Goal: Task Accomplishment & Management: Manage account settings

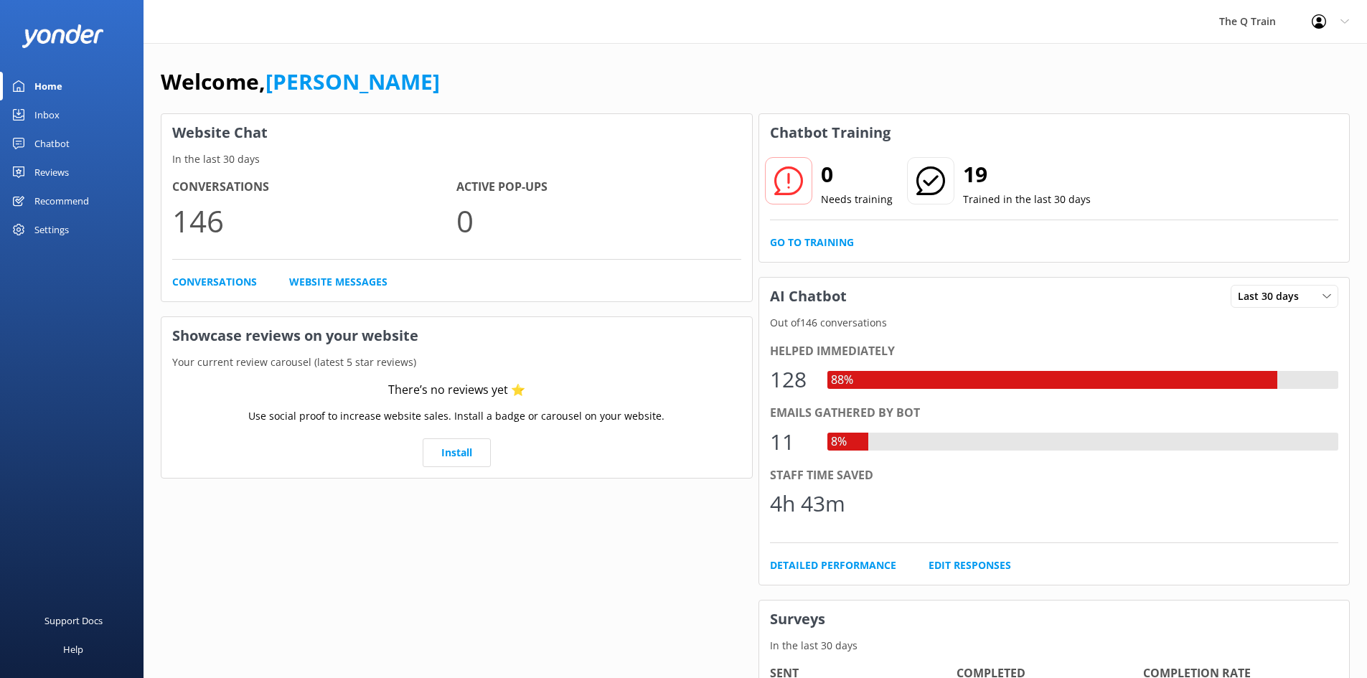
click at [40, 85] on div "Home" at bounding box center [48, 86] width 28 height 29
click at [802, 243] on link "Go to Training" at bounding box center [812, 243] width 84 height 16
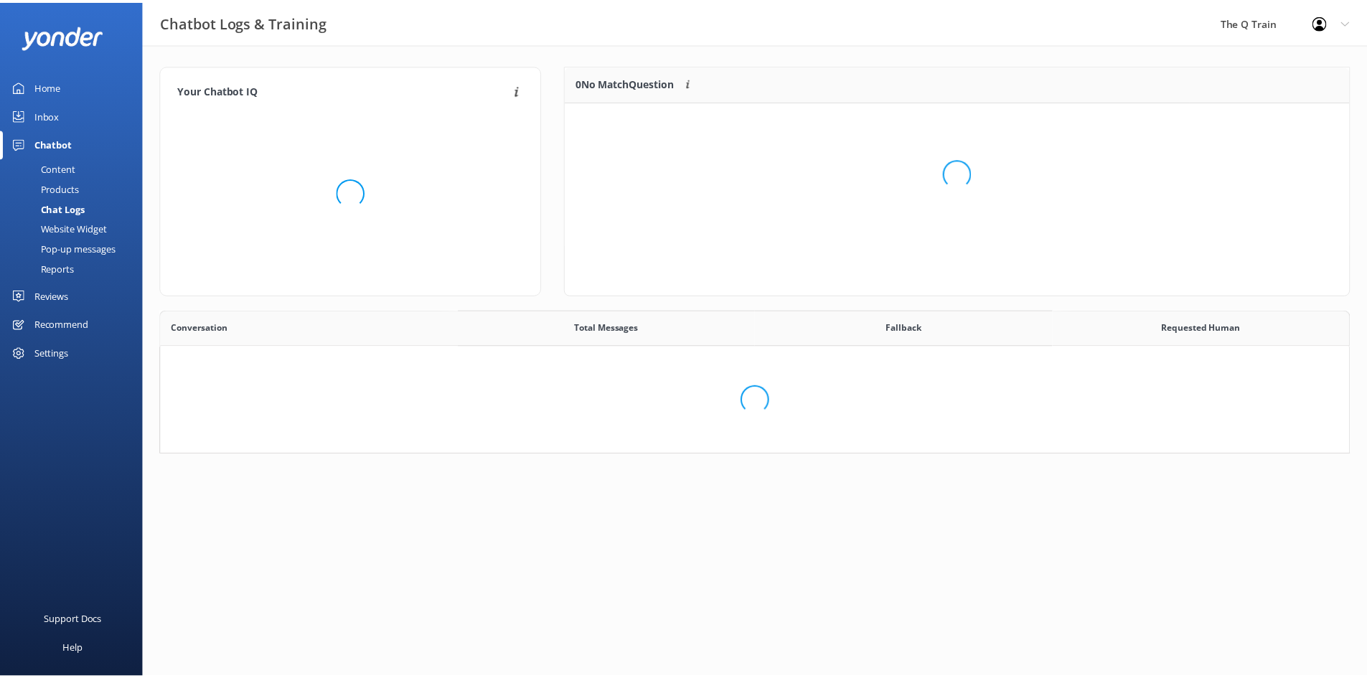
scroll to position [492, 1177]
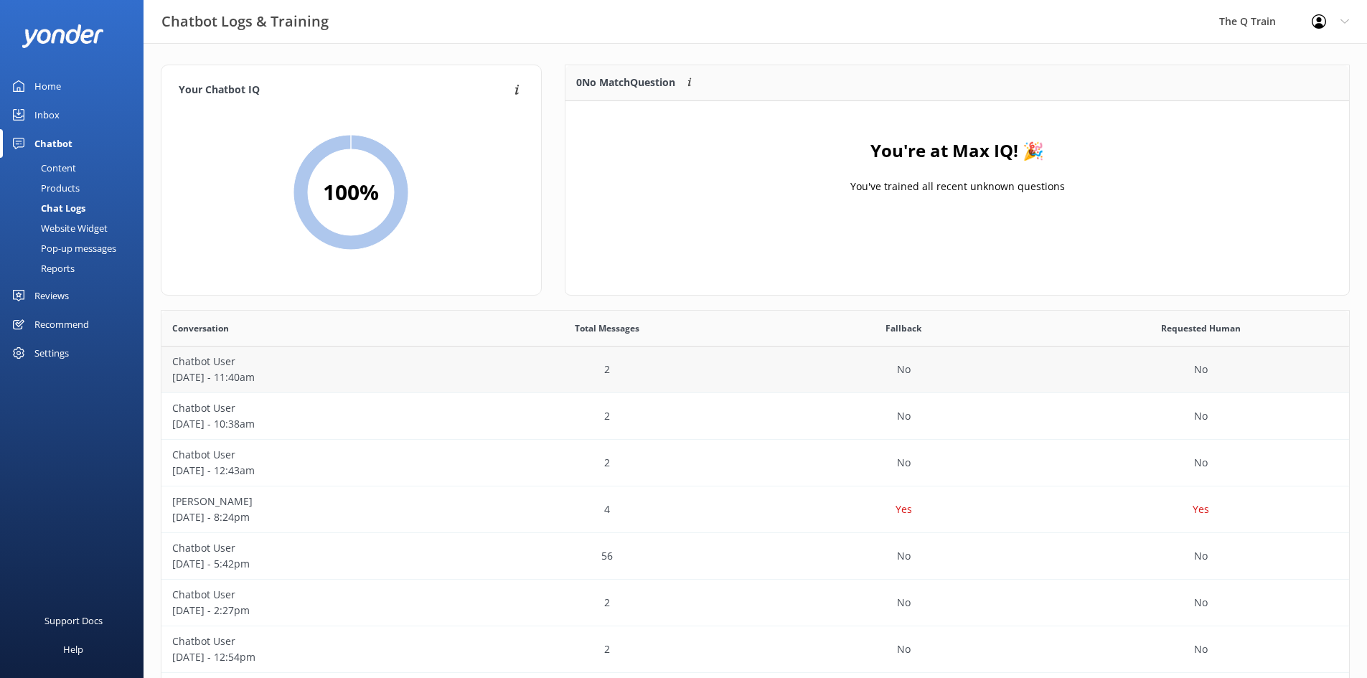
click at [245, 365] on p "Chatbot User" at bounding box center [310, 362] width 276 height 16
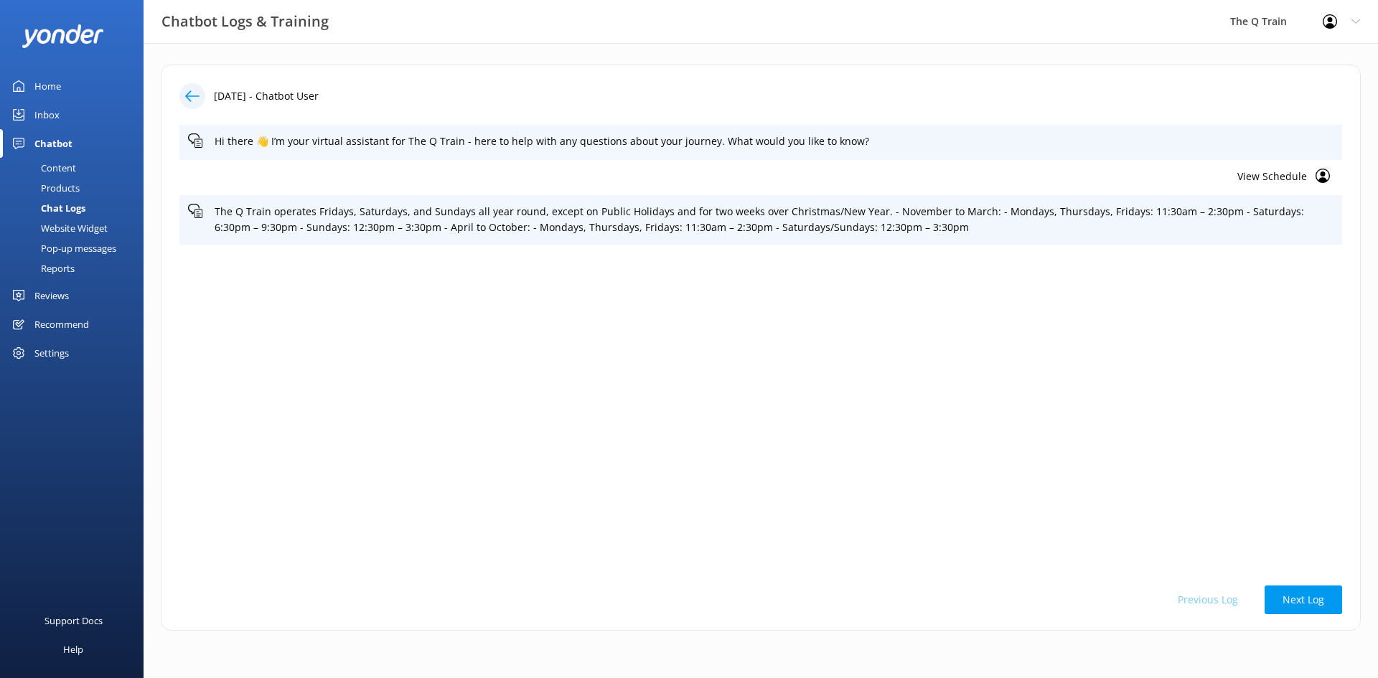
click at [55, 85] on div "Home" at bounding box center [47, 86] width 27 height 29
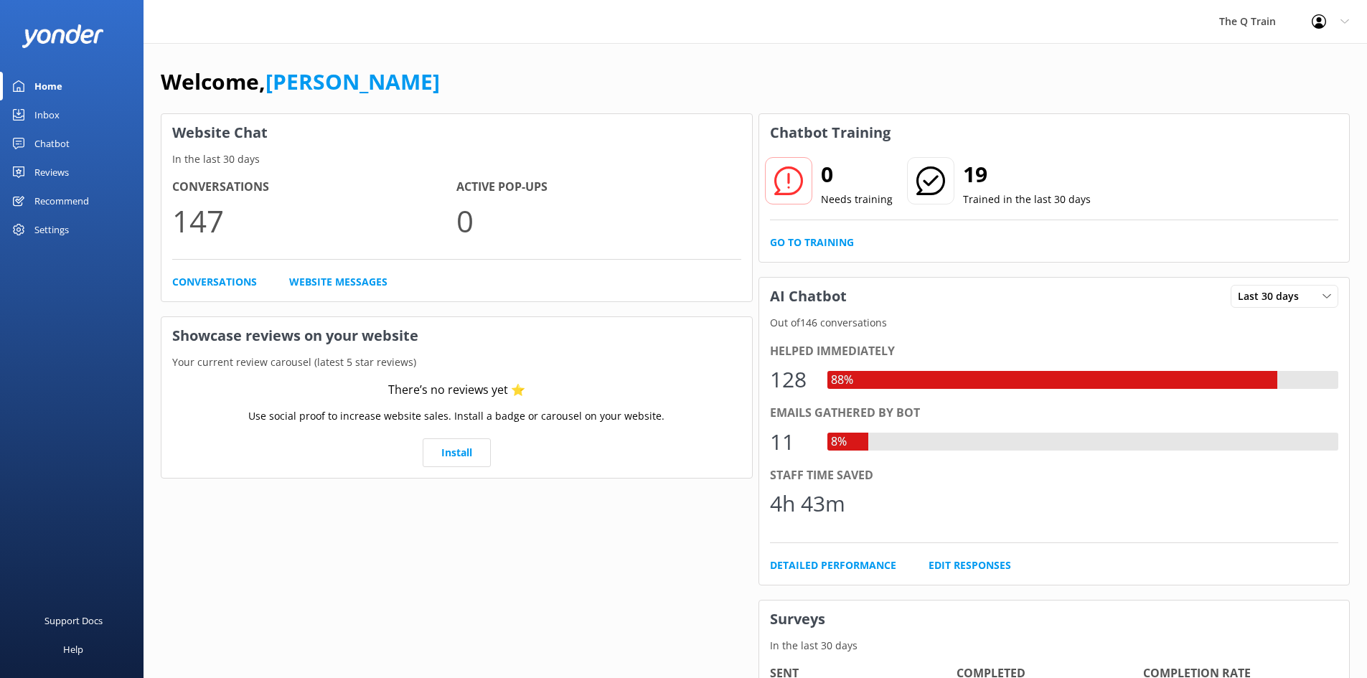
click at [780, 37] on div "The Q Train Profile Settings Logout" at bounding box center [683, 21] width 1367 height 43
click at [754, 581] on div "Website Chat In the last 30 days Conversations 147 Active Pop-ups 0 Conversatio…" at bounding box center [457, 515] width 598 height 808
click at [734, 62] on div "Welcome, [PERSON_NAME] Website Chat In the last 30 days Conversations 147 Activ…" at bounding box center [756, 493] width 1224 height 901
click at [920, 46] on div "Welcome, [PERSON_NAME] Website Chat In the last 30 days Conversations 147 Activ…" at bounding box center [756, 493] width 1224 height 901
click at [482, 55] on div "Welcome, [PERSON_NAME] Website Chat In the last 30 days Conversations 147 Activ…" at bounding box center [756, 493] width 1224 height 901
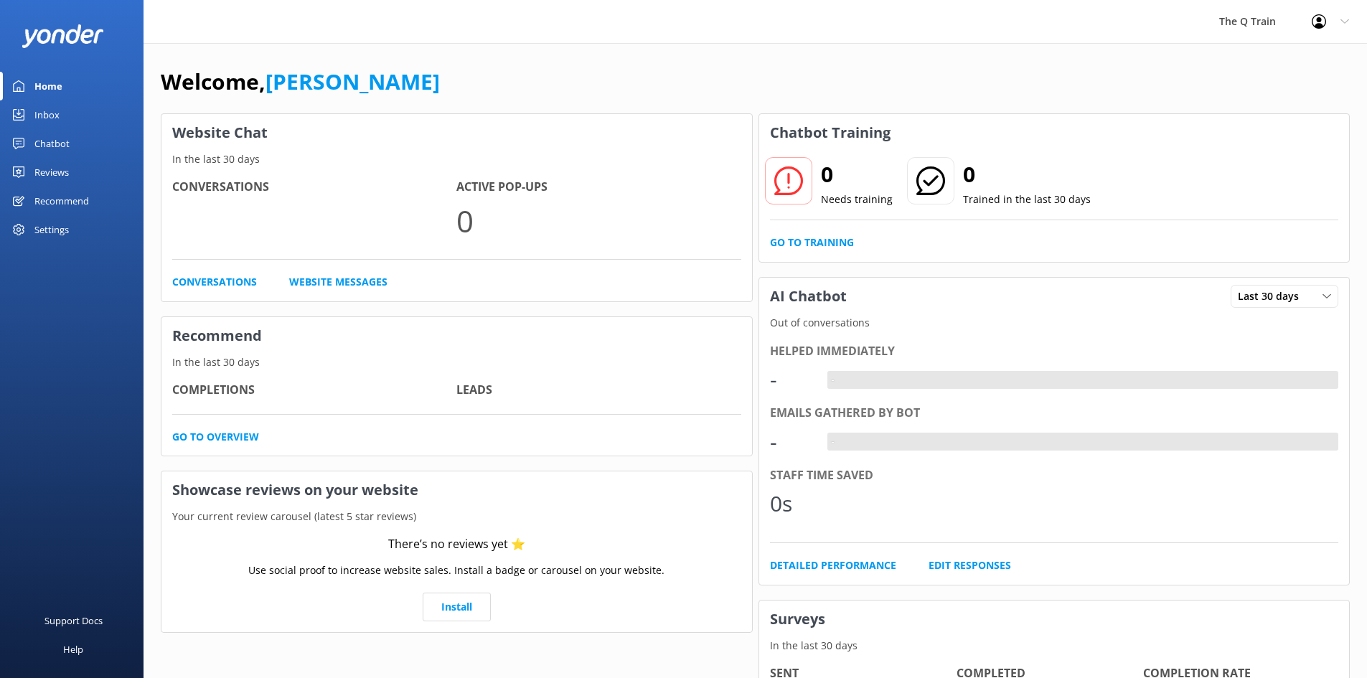
drag, startPoint x: 0, startPoint y: 0, endPoint x: 548, endPoint y: 70, distance: 552.7
click at [548, 70] on div "Welcome, [PERSON_NAME]" at bounding box center [755, 89] width 1189 height 49
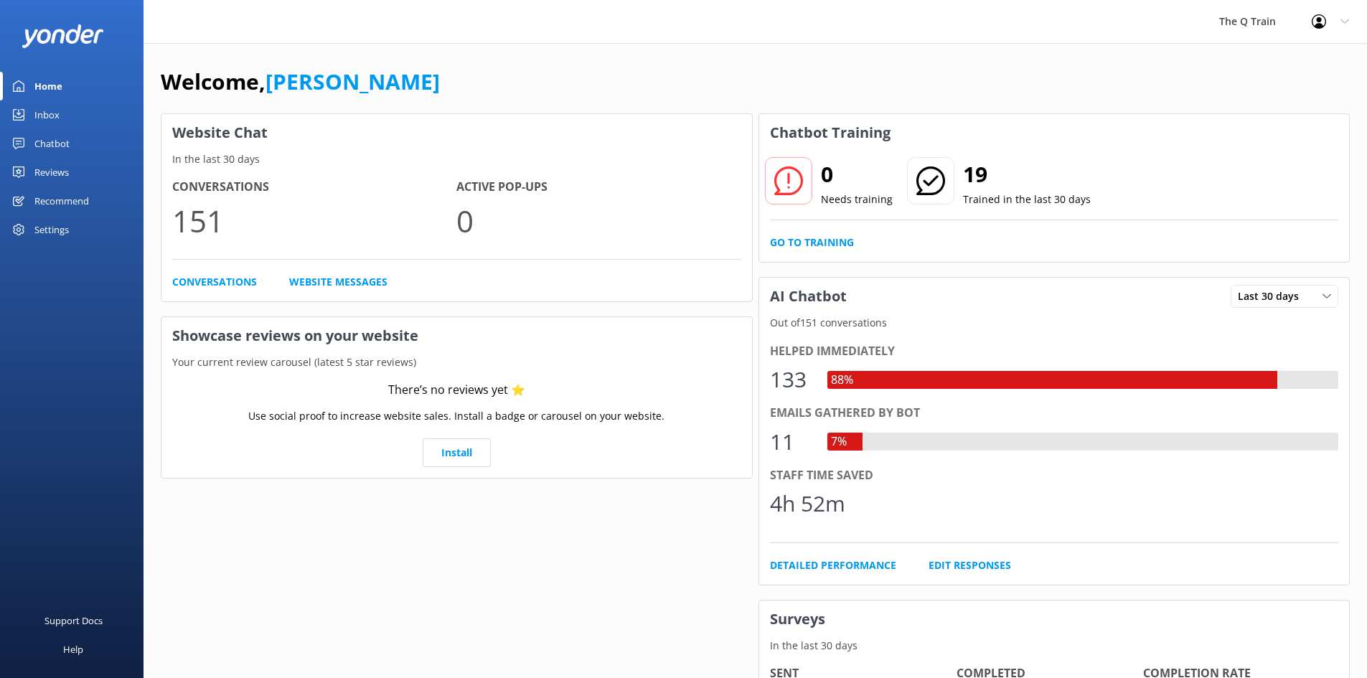
click at [45, 113] on div "Inbox" at bounding box center [46, 114] width 25 height 29
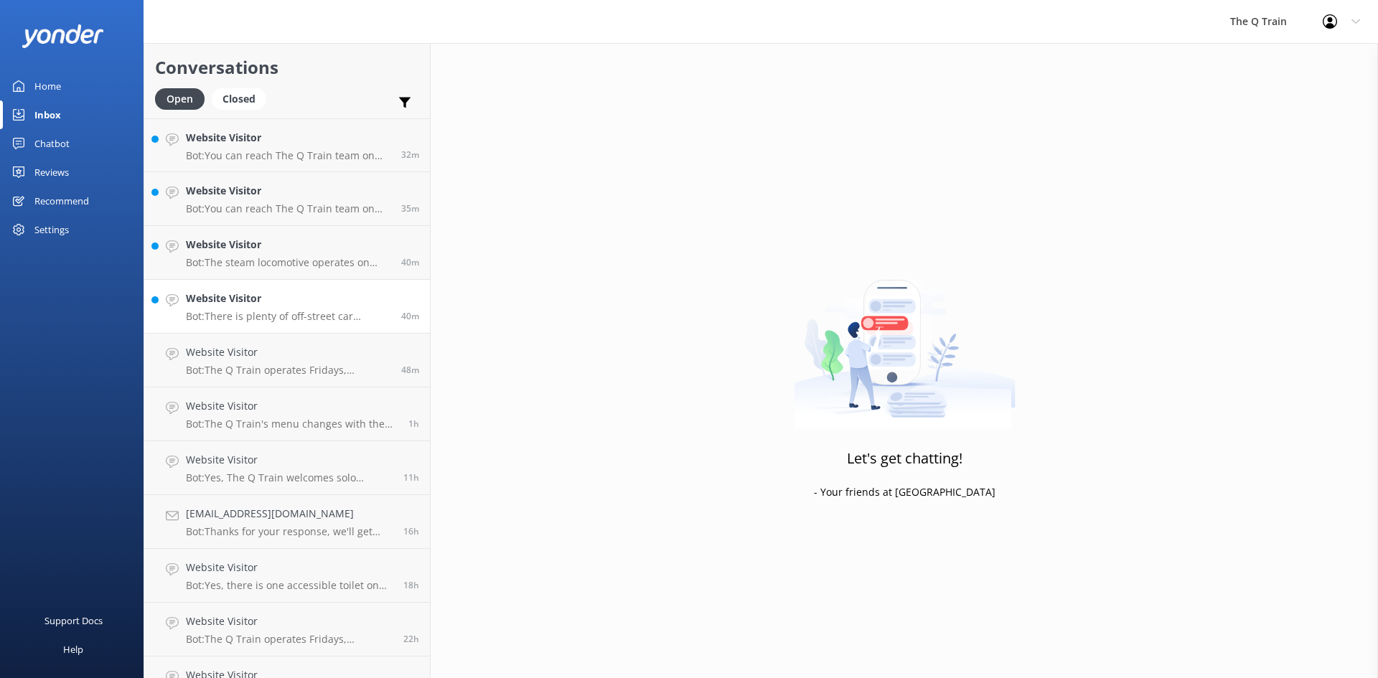
click at [289, 320] on p "Bot: There is plenty of off-street car parking at [GEOGRAPHIC_DATA]. The carpar…" at bounding box center [288, 316] width 205 height 13
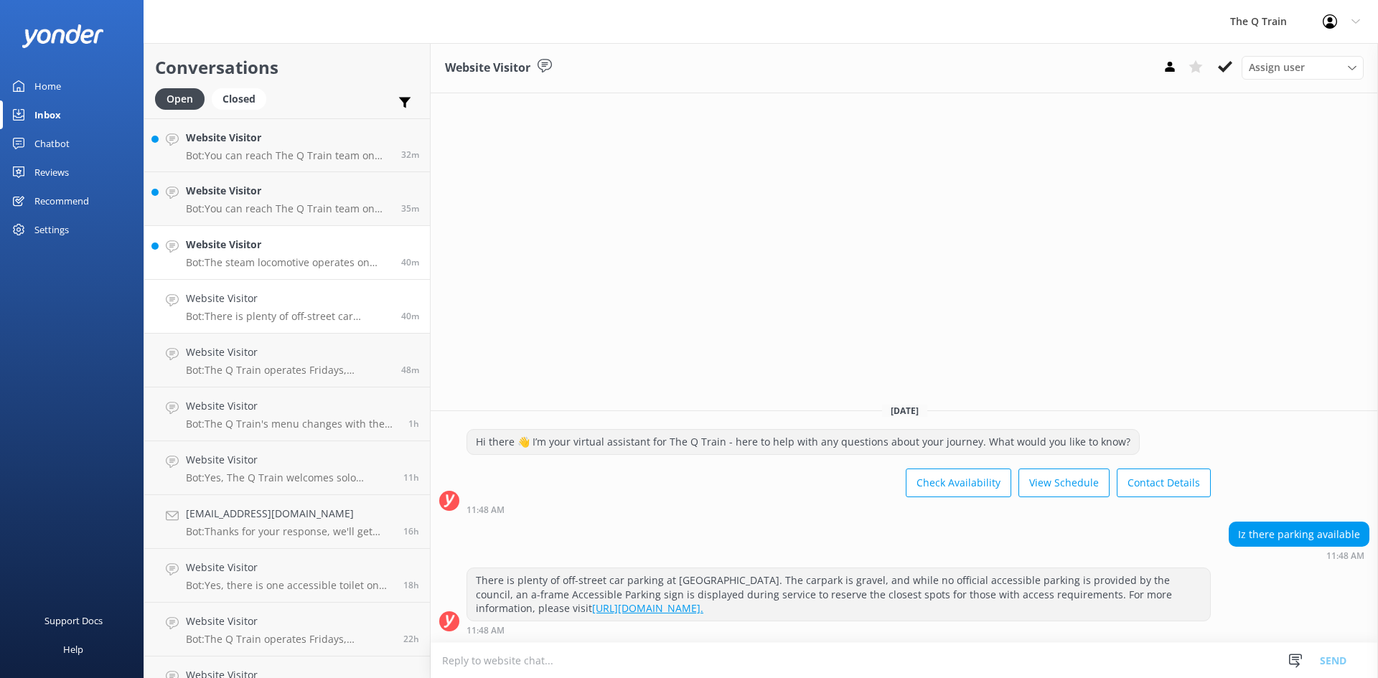
click at [326, 240] on h4 "Website Visitor" at bounding box center [288, 245] width 205 height 16
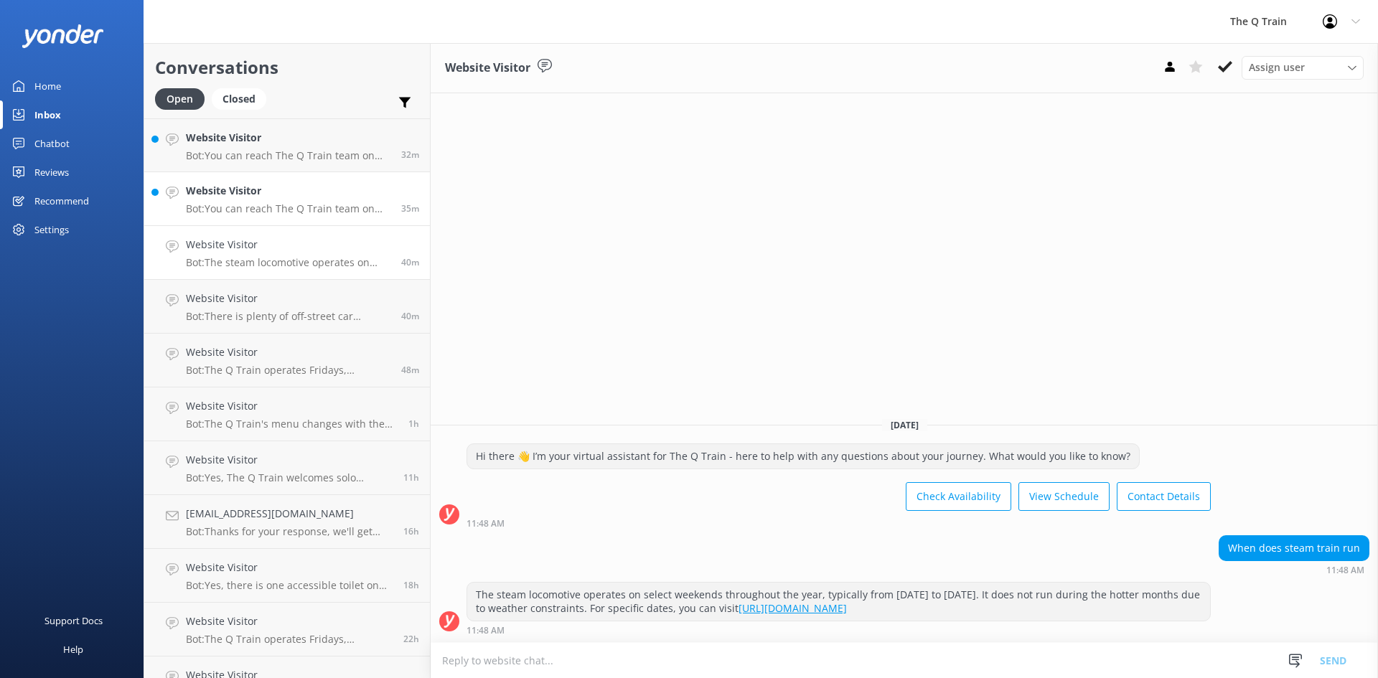
click at [334, 196] on h4 "Website Visitor" at bounding box center [288, 191] width 205 height 16
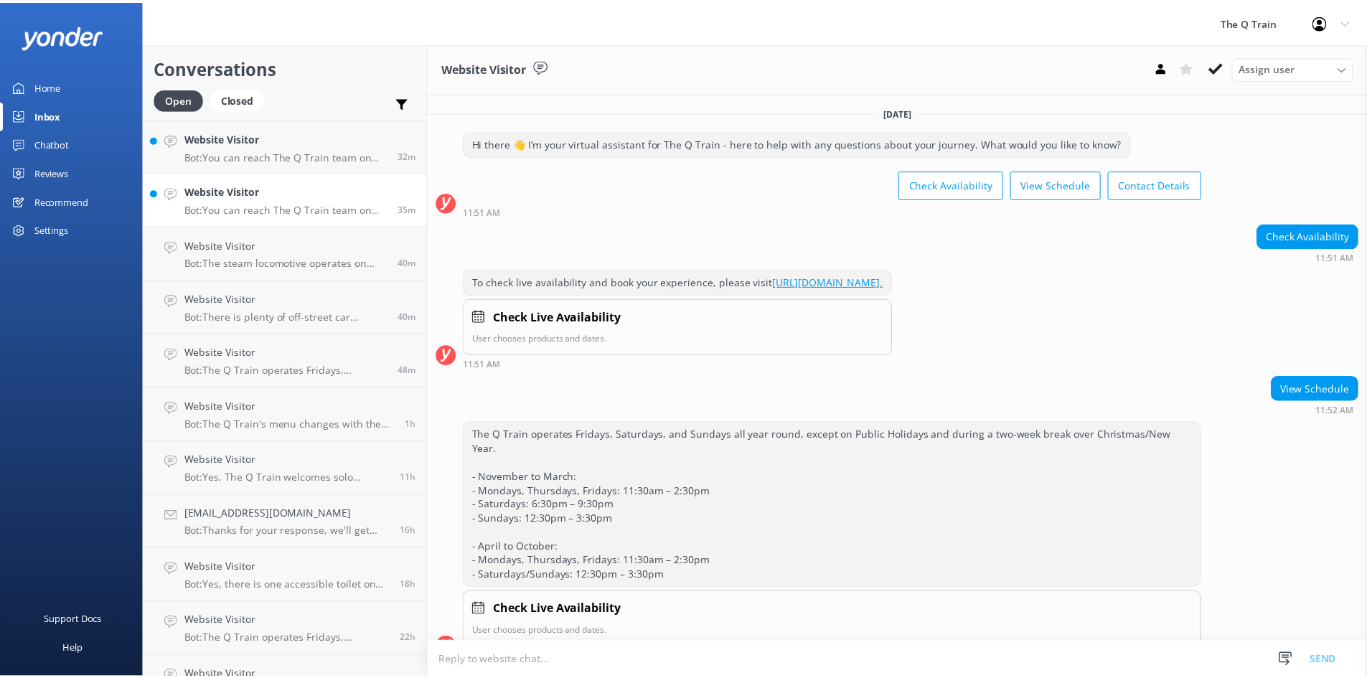
scroll to position [149, 0]
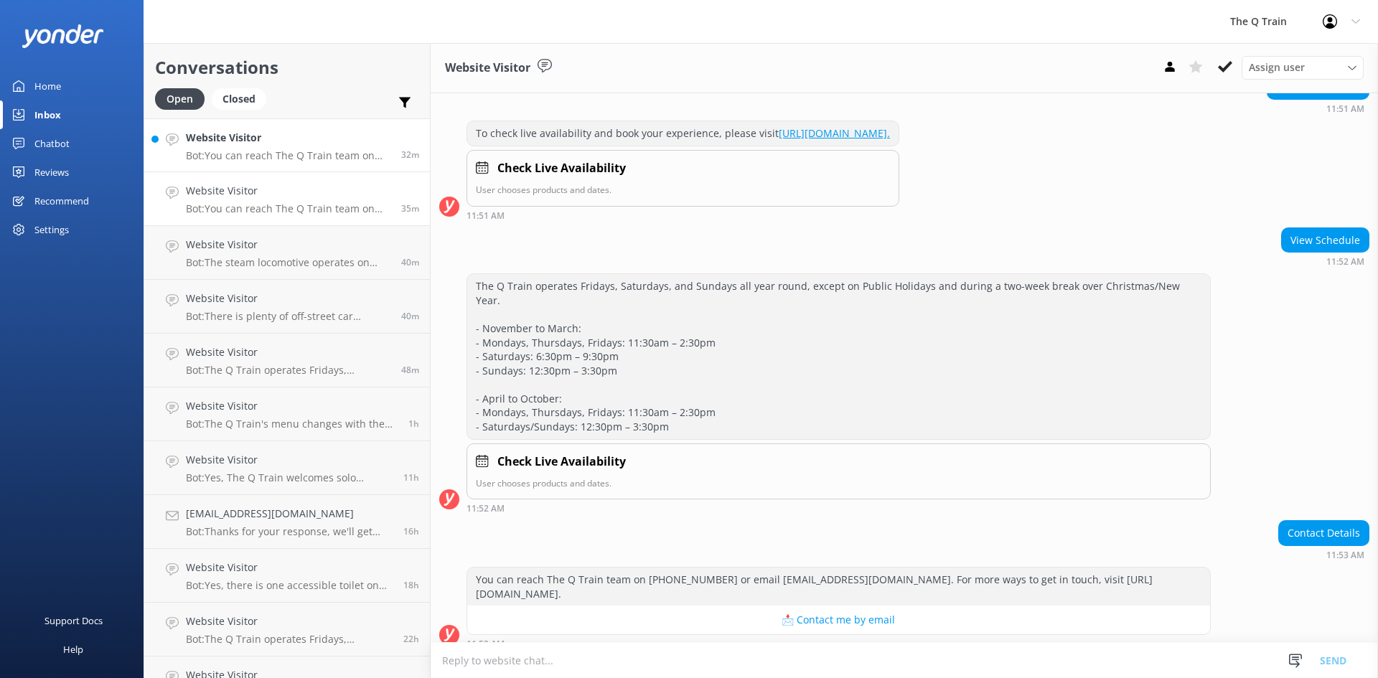
click at [343, 145] on h4 "Website Visitor" at bounding box center [288, 138] width 205 height 16
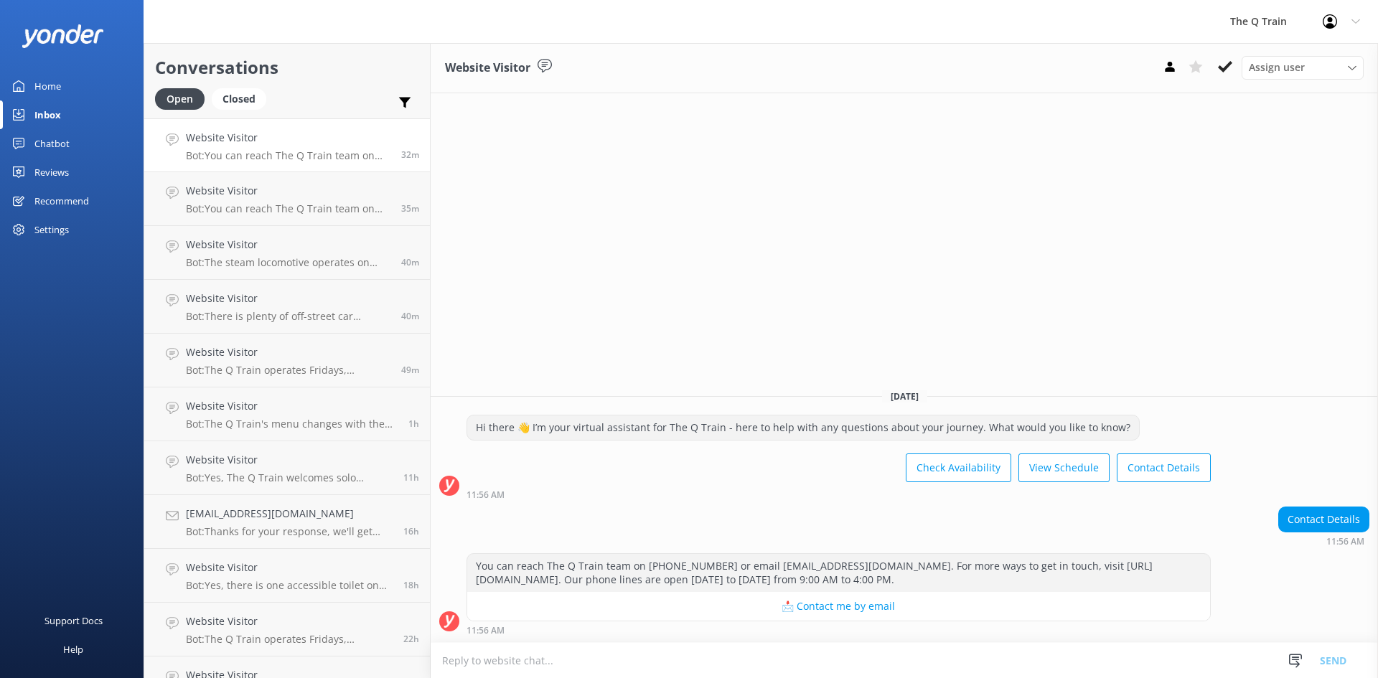
click at [48, 83] on div "Home" at bounding box center [47, 86] width 27 height 29
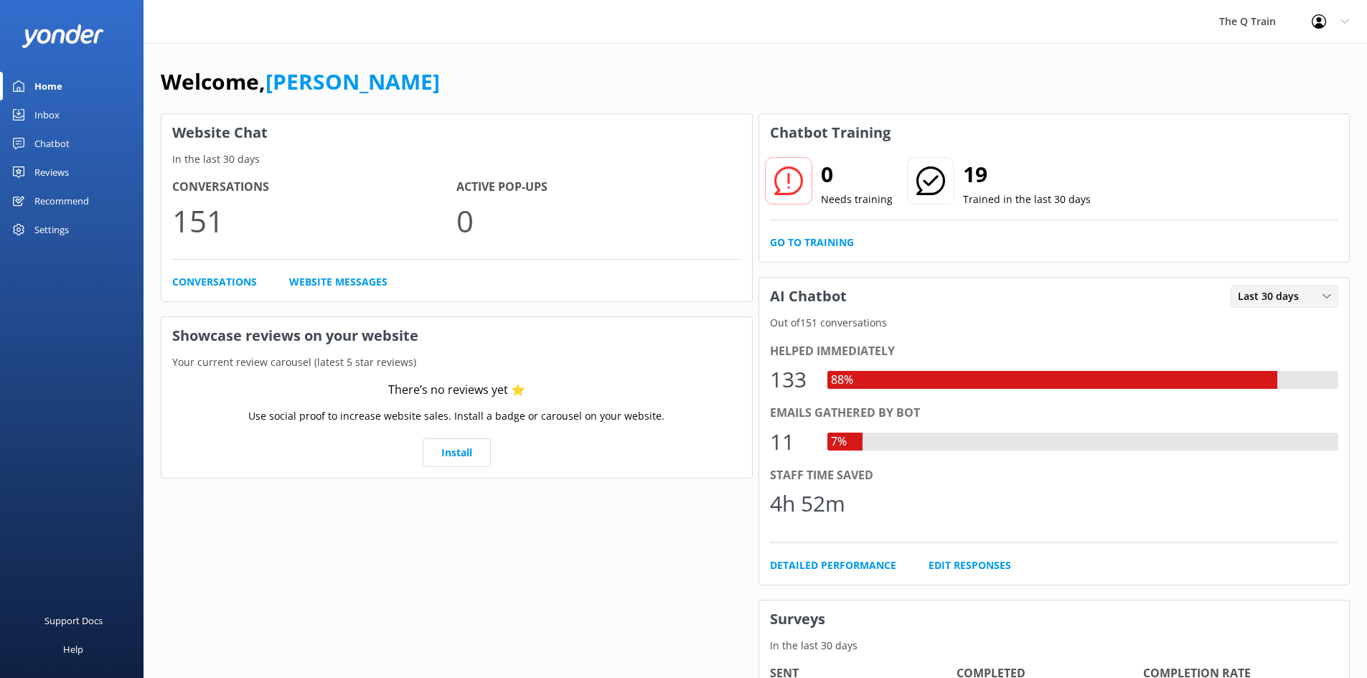
click at [1277, 302] on span "Last 30 days" at bounding box center [1273, 296] width 70 height 16
click at [1288, 358] on div "Last 30 days" at bounding box center [1264, 355] width 51 height 14
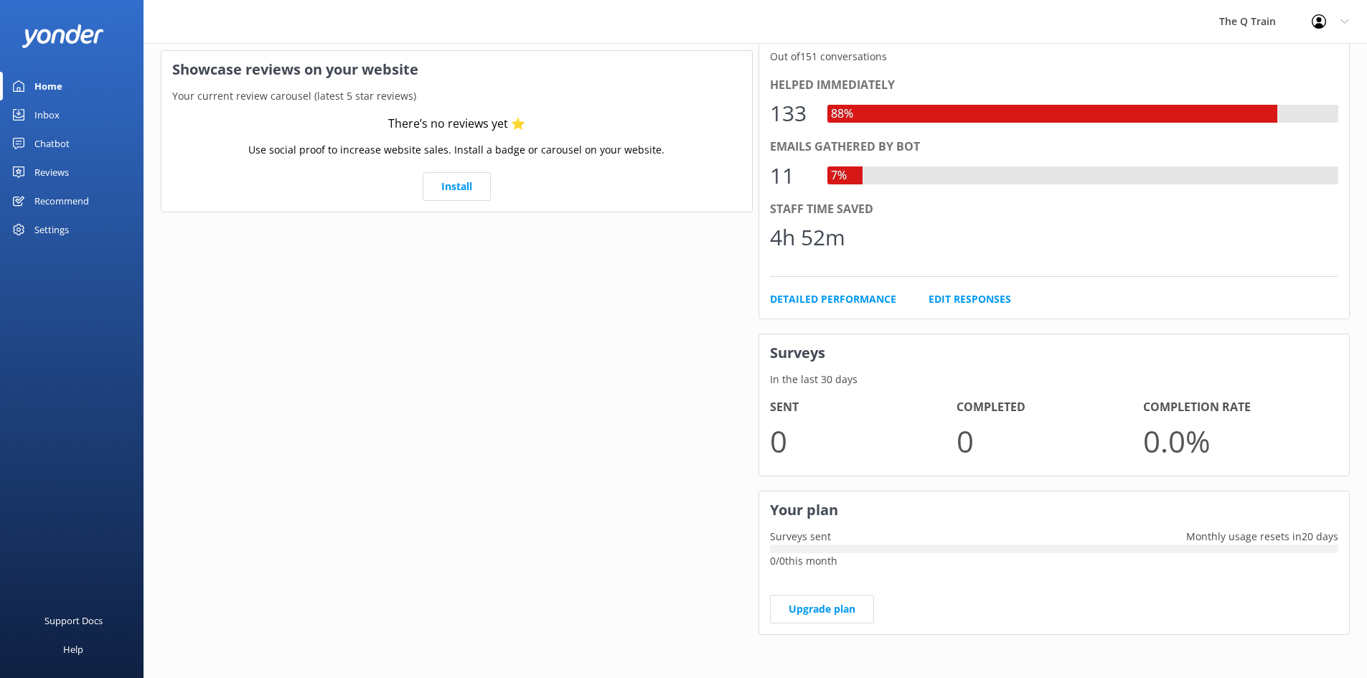
scroll to position [51, 0]
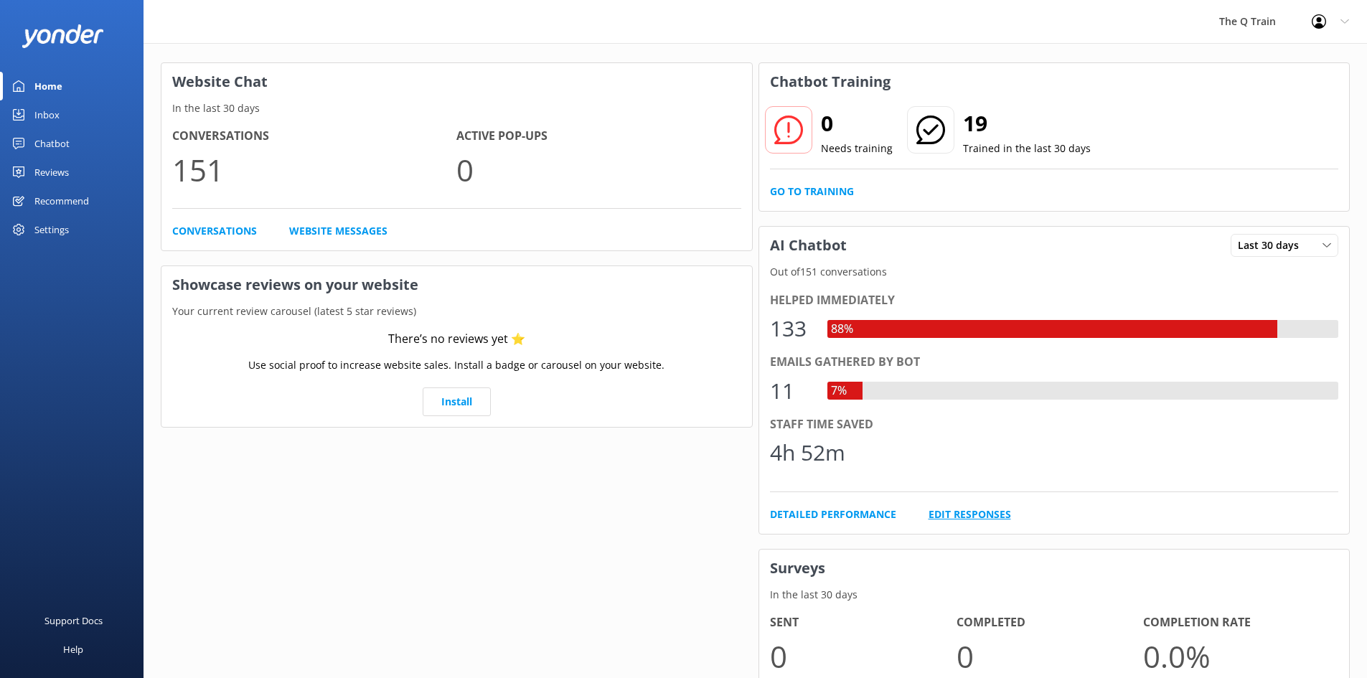
click at [964, 514] on link "Edit Responses" at bounding box center [970, 515] width 83 height 16
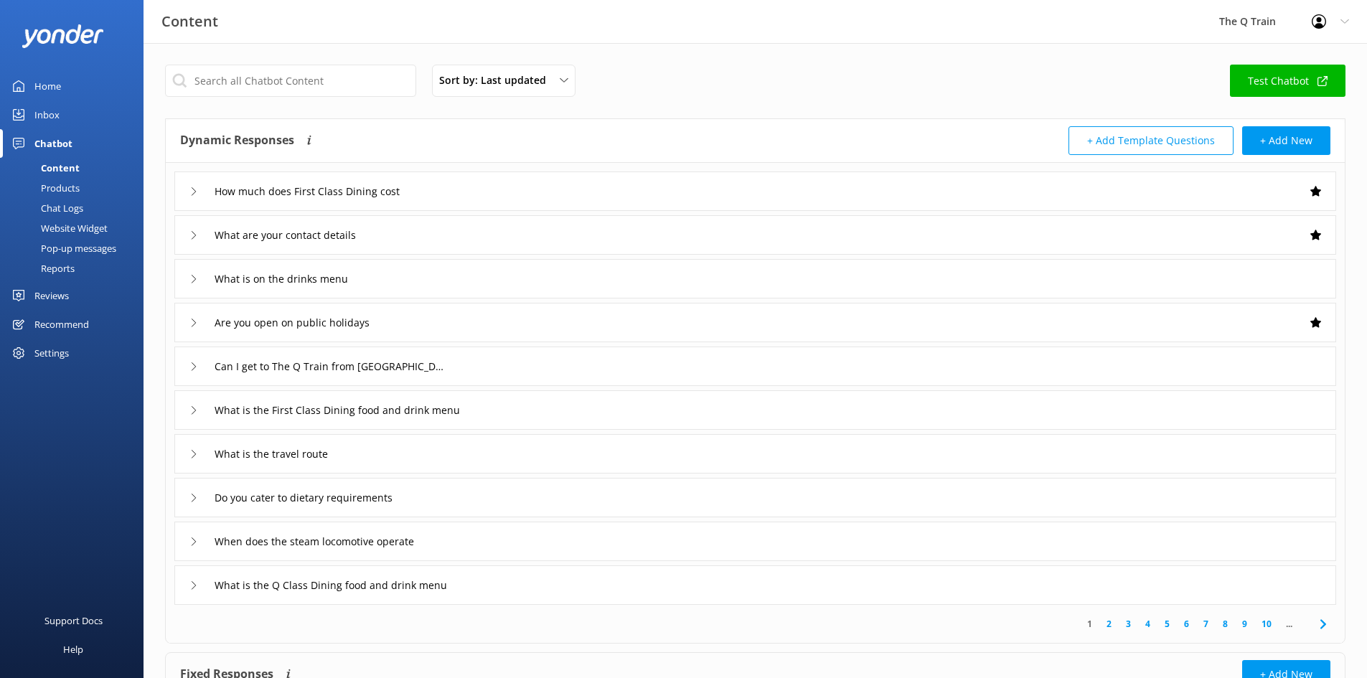
click at [52, 85] on div "Home" at bounding box center [47, 86] width 27 height 29
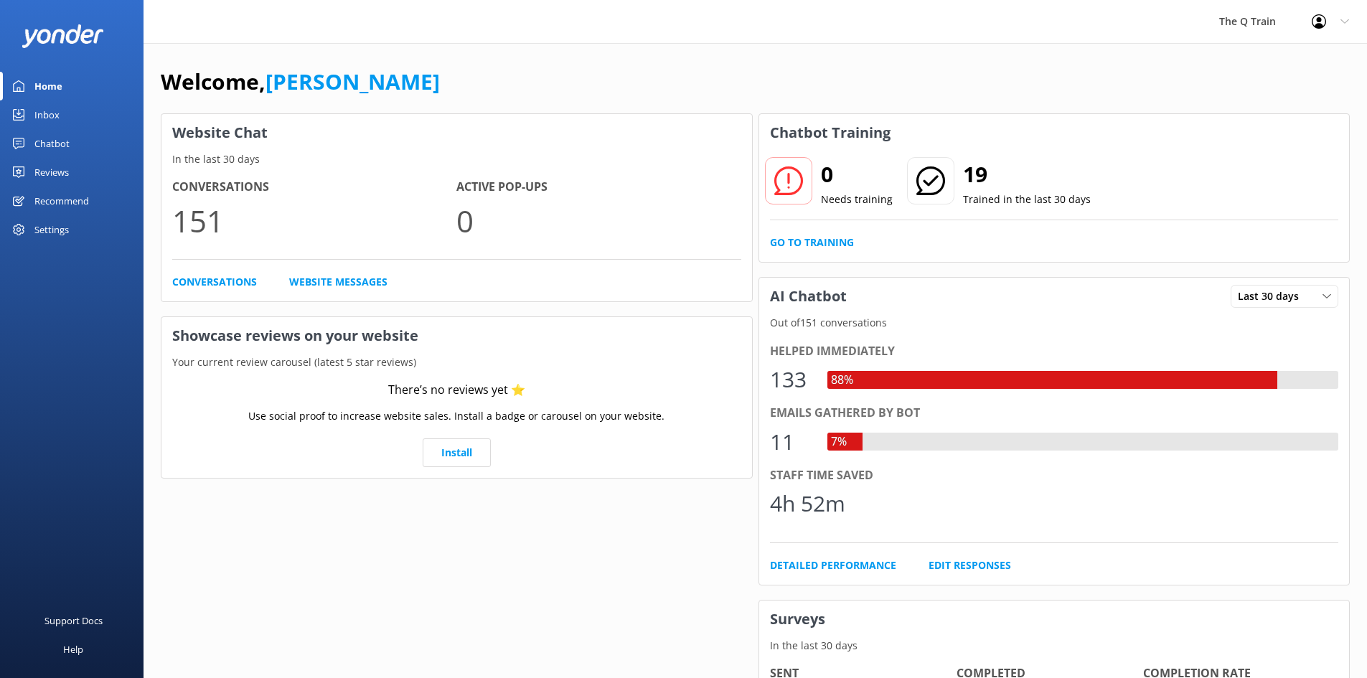
click at [721, 44] on div "Welcome, [PERSON_NAME] Website Chat In the last 30 days Conversations 151 Activ…" at bounding box center [756, 493] width 1224 height 901
click at [50, 115] on div "Inbox" at bounding box center [46, 114] width 25 height 29
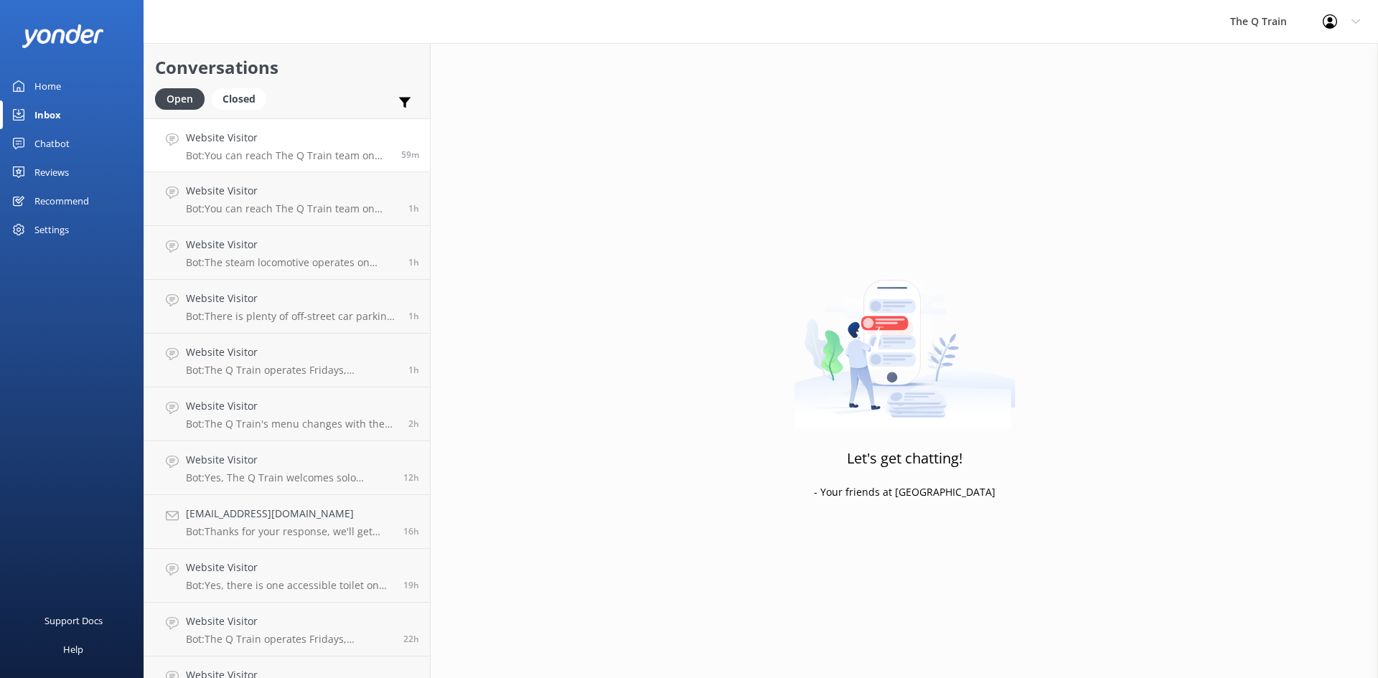
click at [304, 155] on p "Bot: You can reach The Q Train team on (03) 4238 3930 or email bookings@theqtra…" at bounding box center [288, 155] width 205 height 13
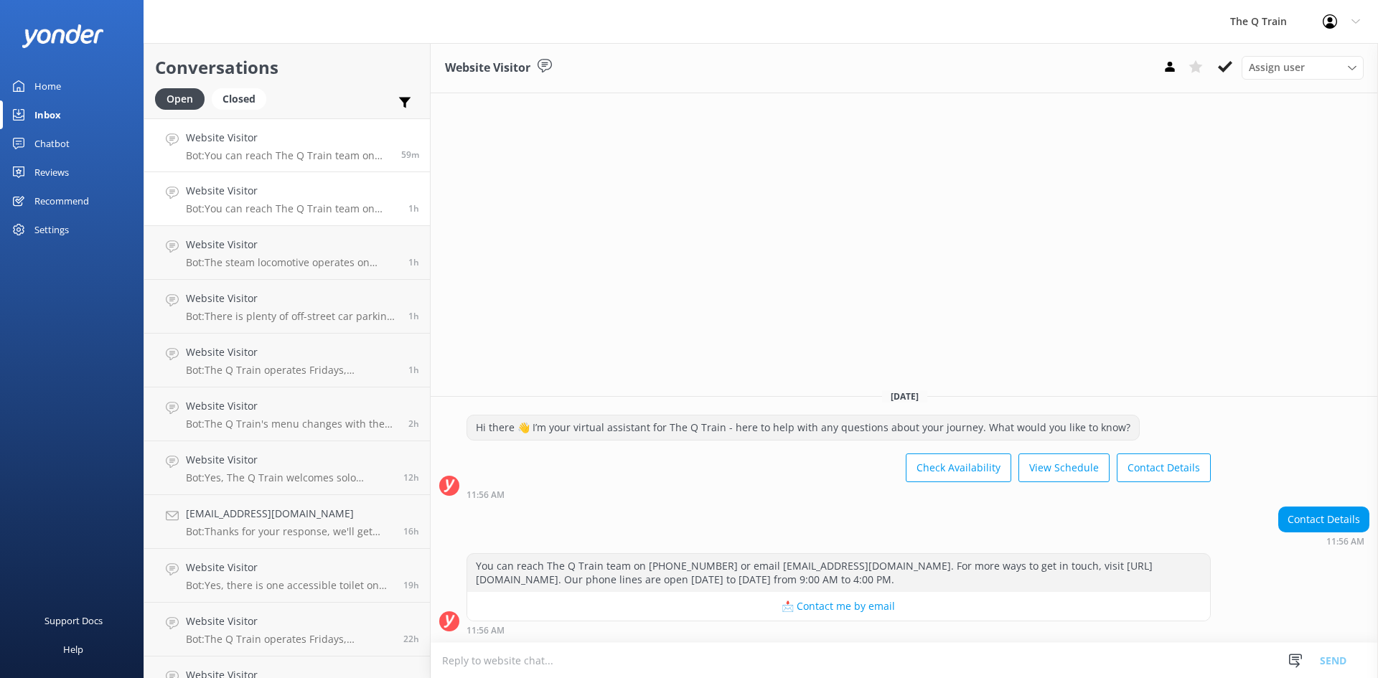
click at [306, 208] on p "Bot: You can reach The Q Train team on (03) 4238 3930 or email bookings@theqtra…" at bounding box center [292, 208] width 212 height 13
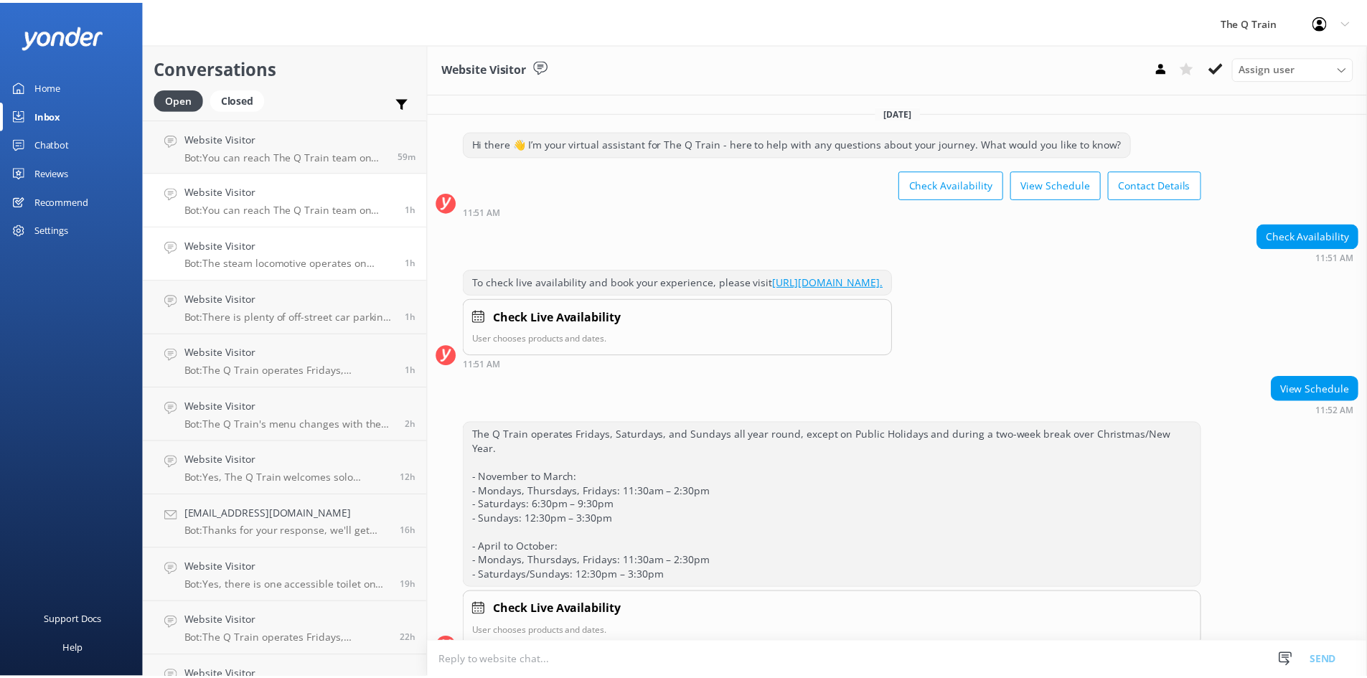
scroll to position [149, 0]
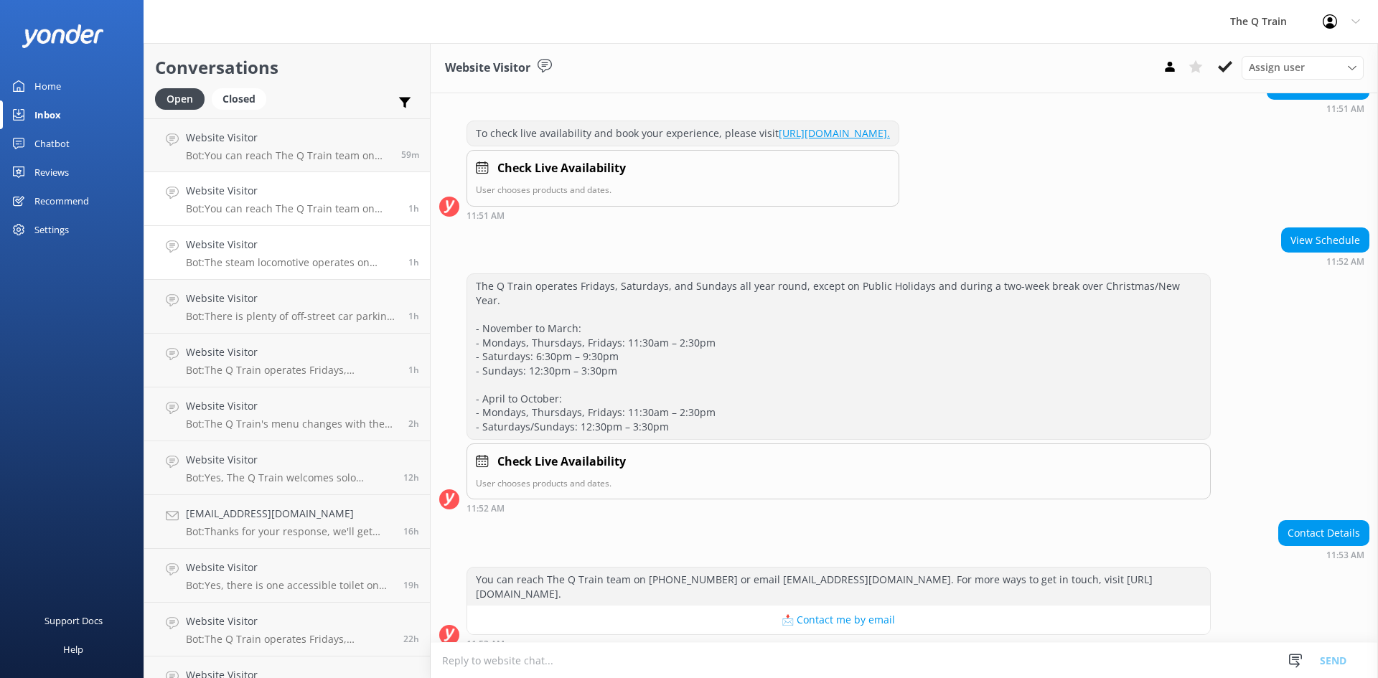
click at [299, 252] on h4 "Website Visitor" at bounding box center [292, 245] width 212 height 16
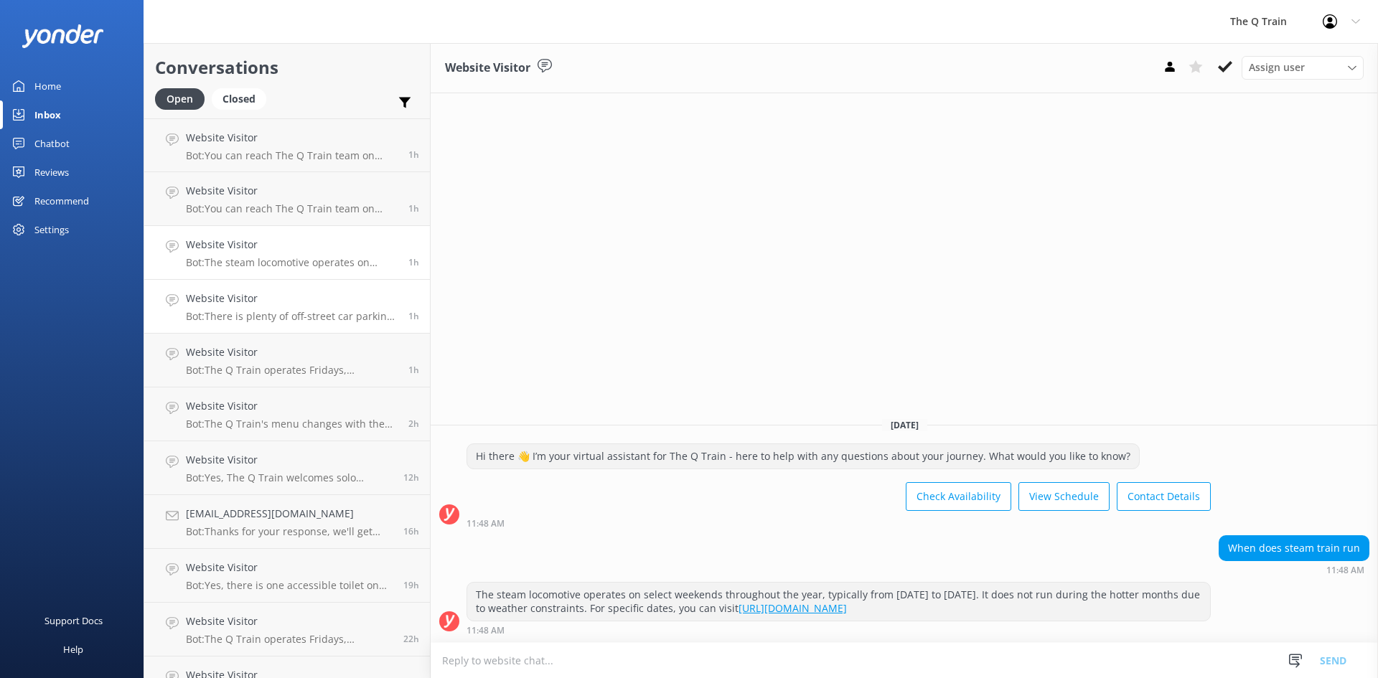
click at [295, 303] on h4 "Website Visitor" at bounding box center [292, 299] width 212 height 16
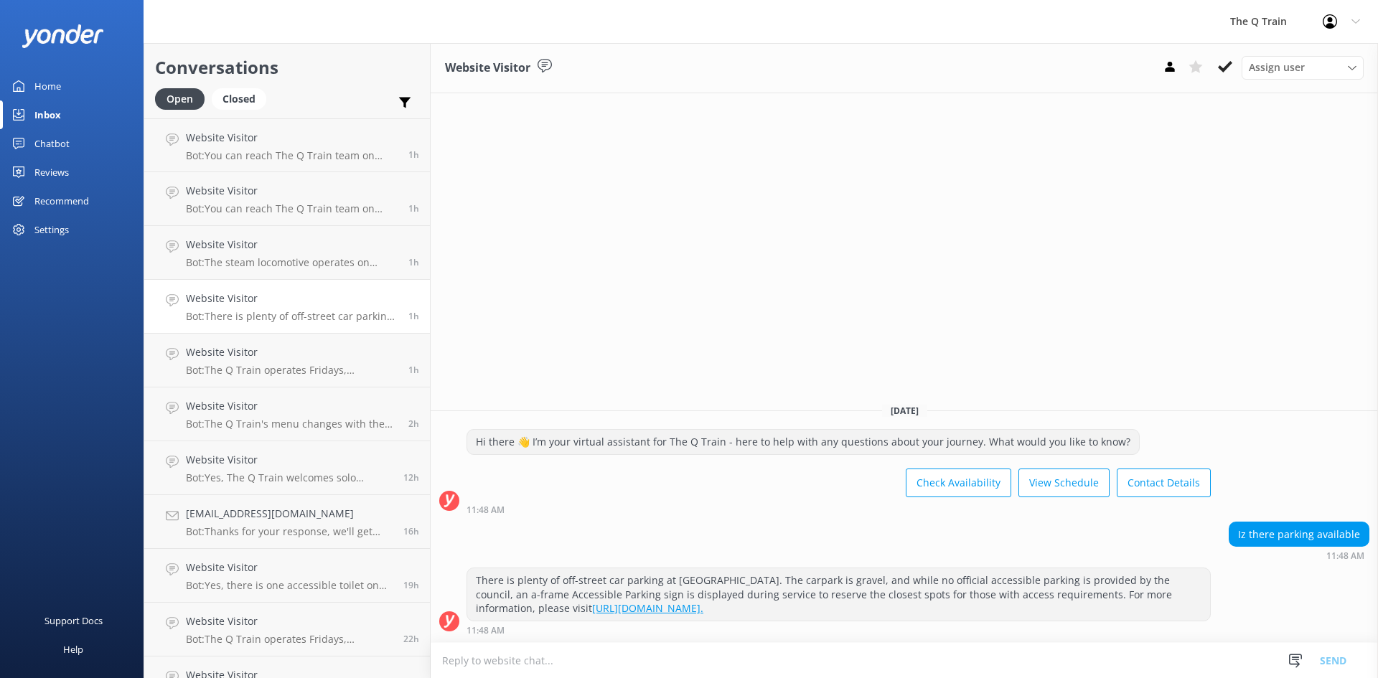
click at [39, 79] on div "Home" at bounding box center [47, 86] width 27 height 29
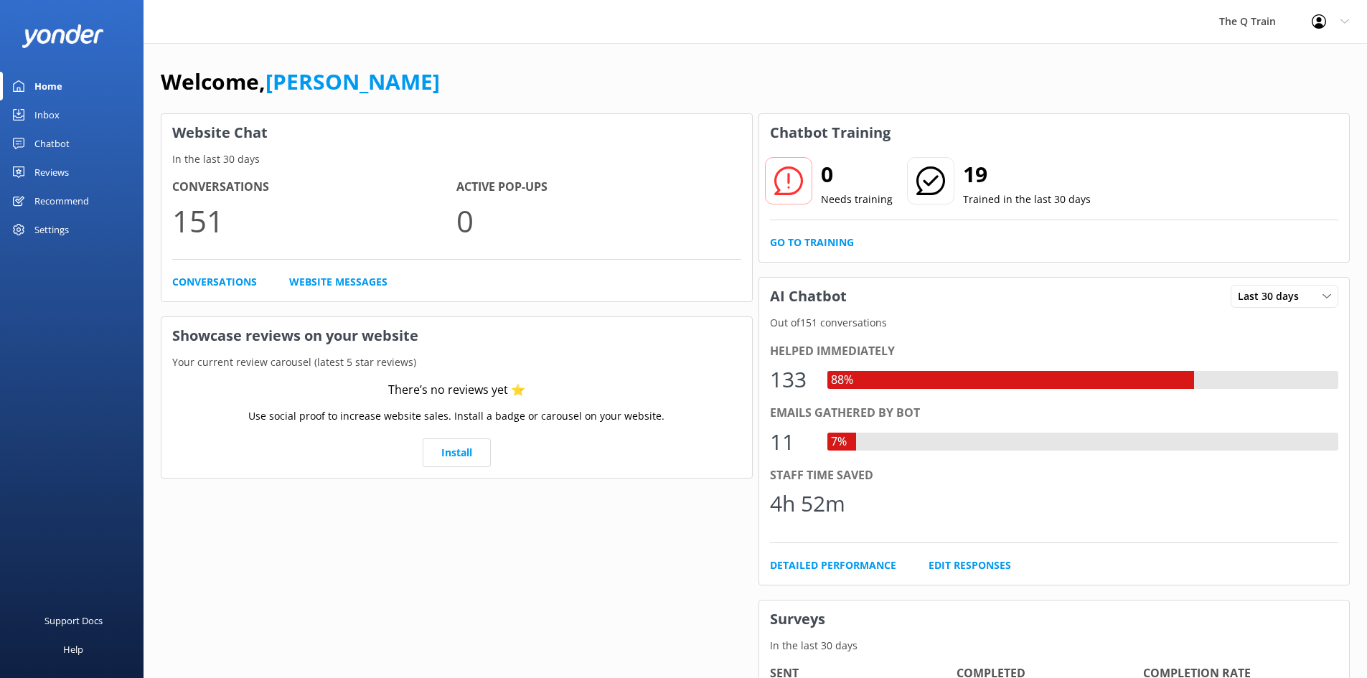
click at [827, 62] on div "Welcome, Kelly Website Chat In the last 30 days Conversations 151 Active Pop-up…" at bounding box center [756, 493] width 1224 height 901
